Goal: Contribute content

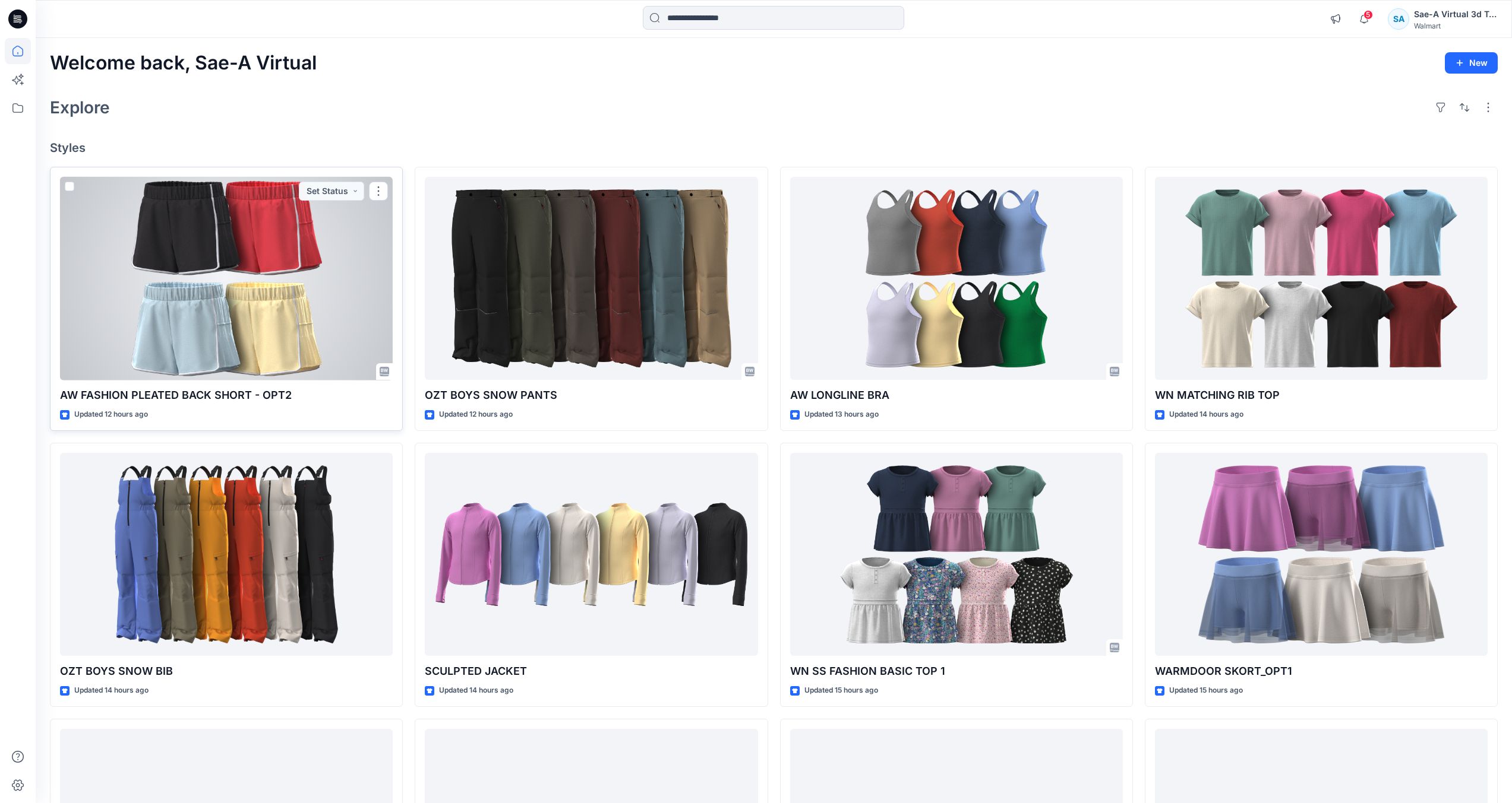
click at [211, 309] on div at bounding box center [227, 279] width 333 height 204
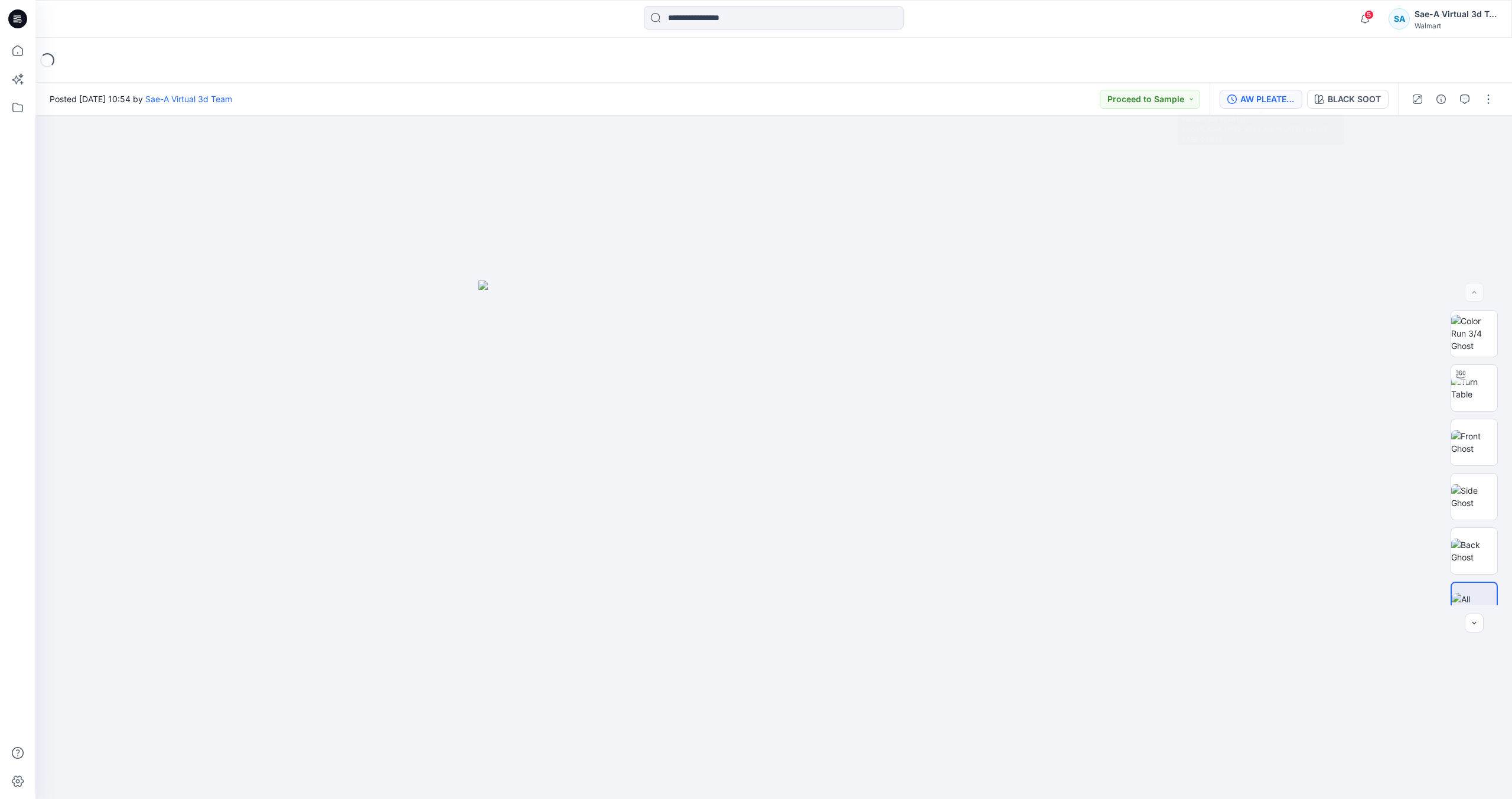
click at [1267, 98] on div "AW PLEATED SHORT_ADM_OPT2_REV2_AW PLEATED SHORT SAEA 091525" at bounding box center [1267, 100] width 54 height 13
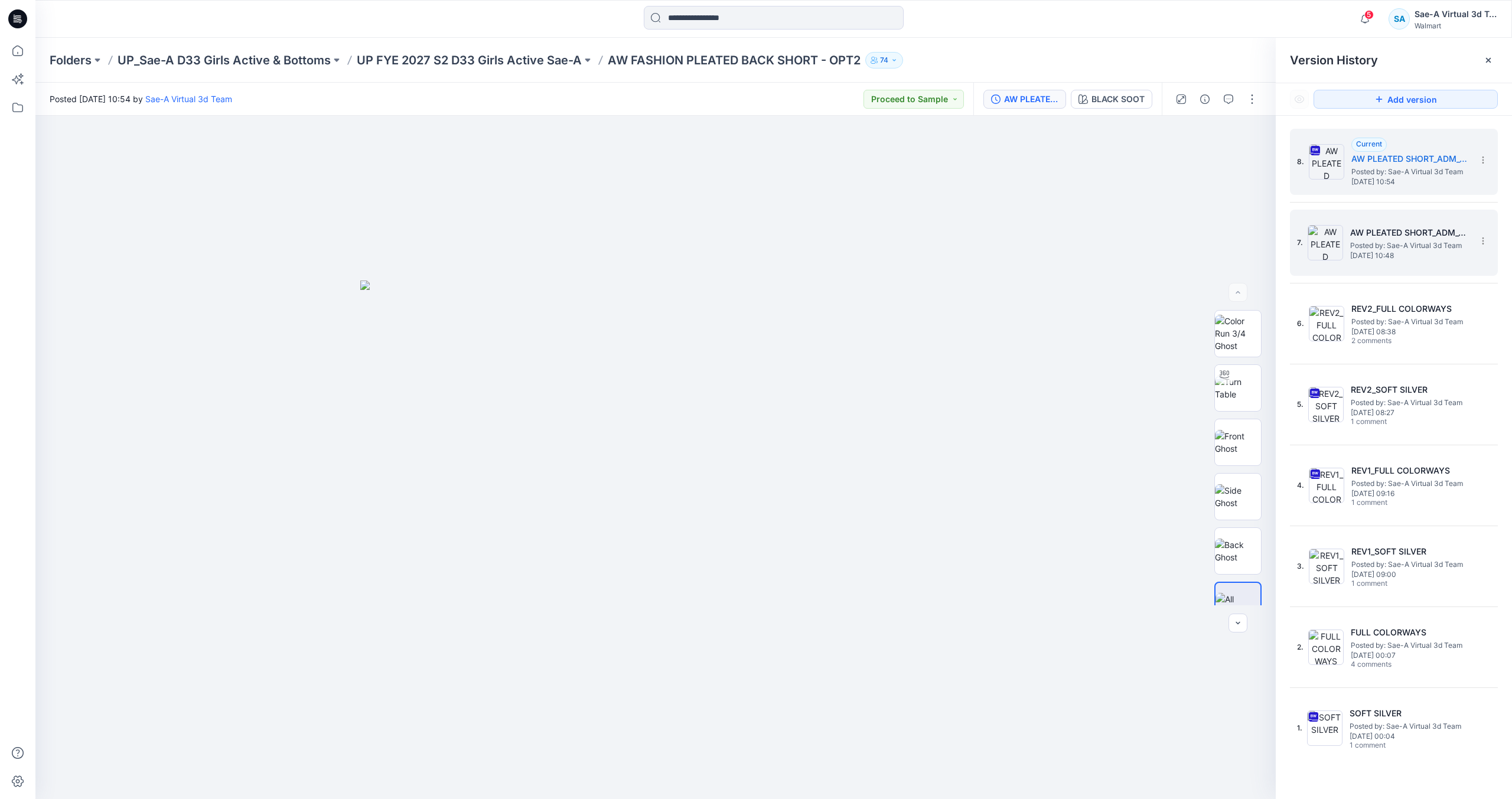
click at [1414, 271] on div "7. AW PLEATED SHORT_ADM_OPT2_REV2_AW PLEATED SHORT SAEA 091525 Posted by: Sae-A…" at bounding box center [1386, 243] width 177 height 57
click at [1451, 181] on span "[DATE] 10:54" at bounding box center [1410, 181] width 118 height 8
click at [1254, 102] on button "button" at bounding box center [1252, 99] width 19 height 19
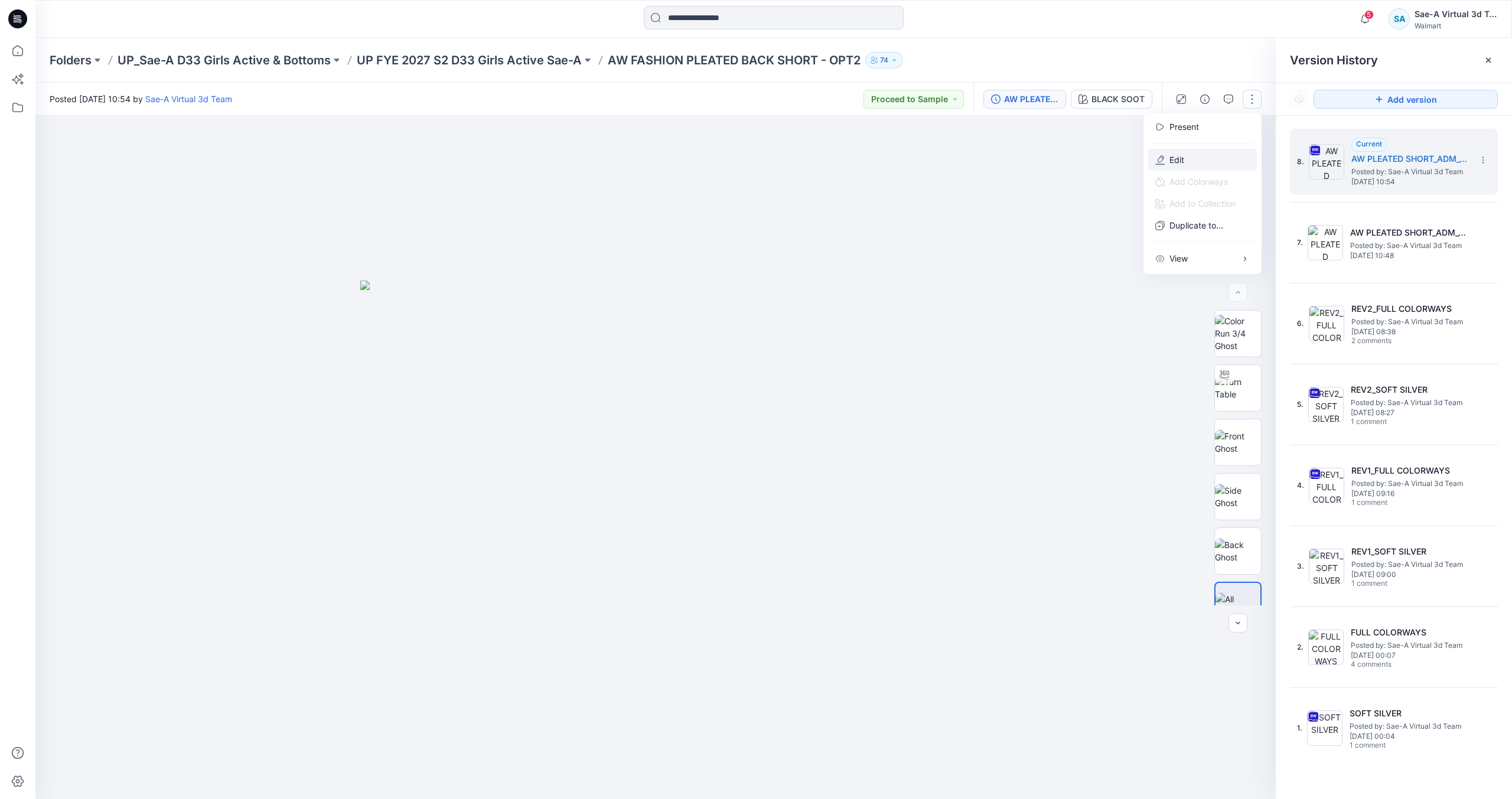
click at [1193, 161] on button "Edit" at bounding box center [1203, 160] width 109 height 22
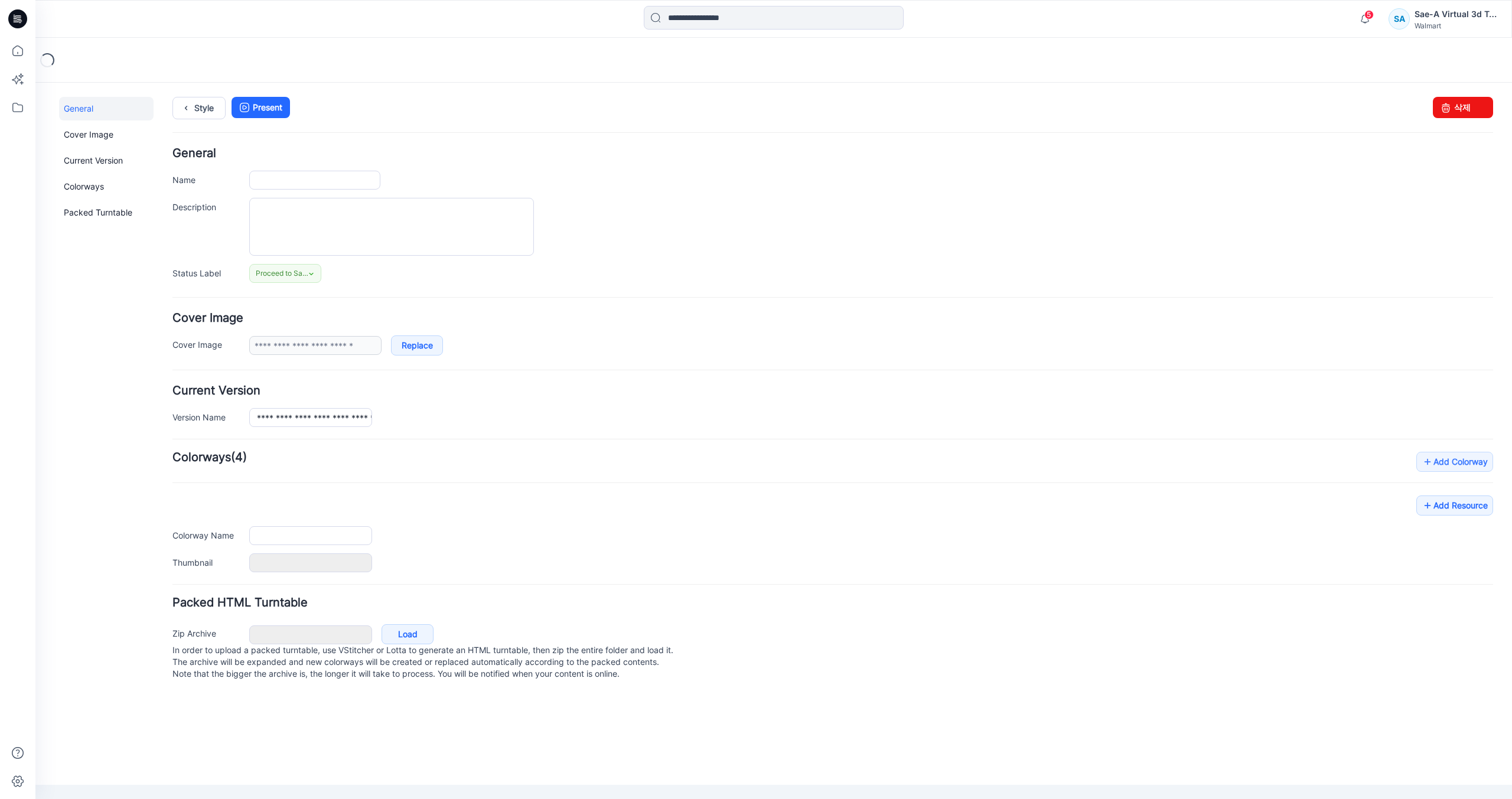
type input "**********"
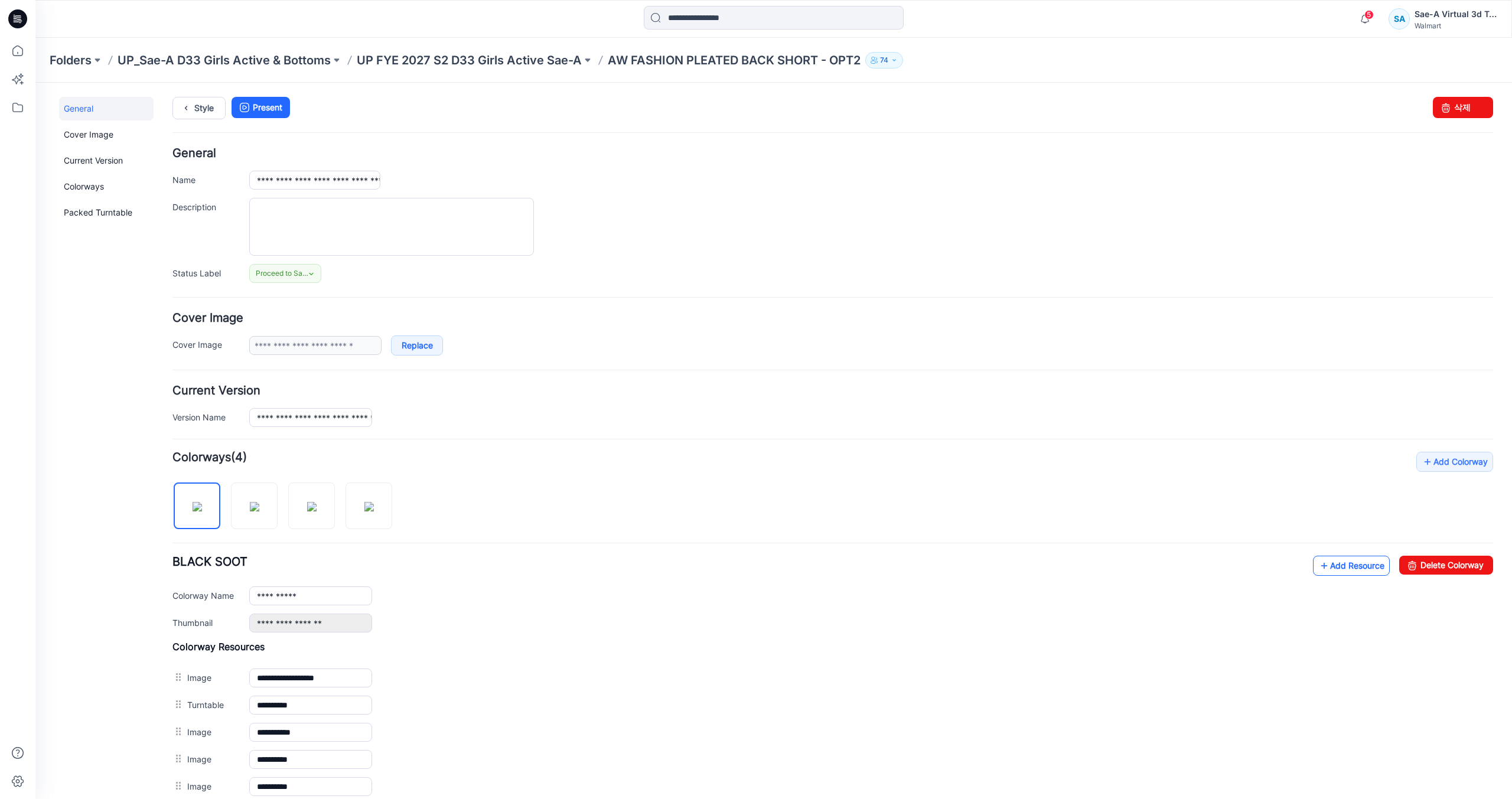
click at [1347, 571] on link "Add Resource" at bounding box center [1352, 566] width 77 height 20
